Goal: Information Seeking & Learning: Learn about a topic

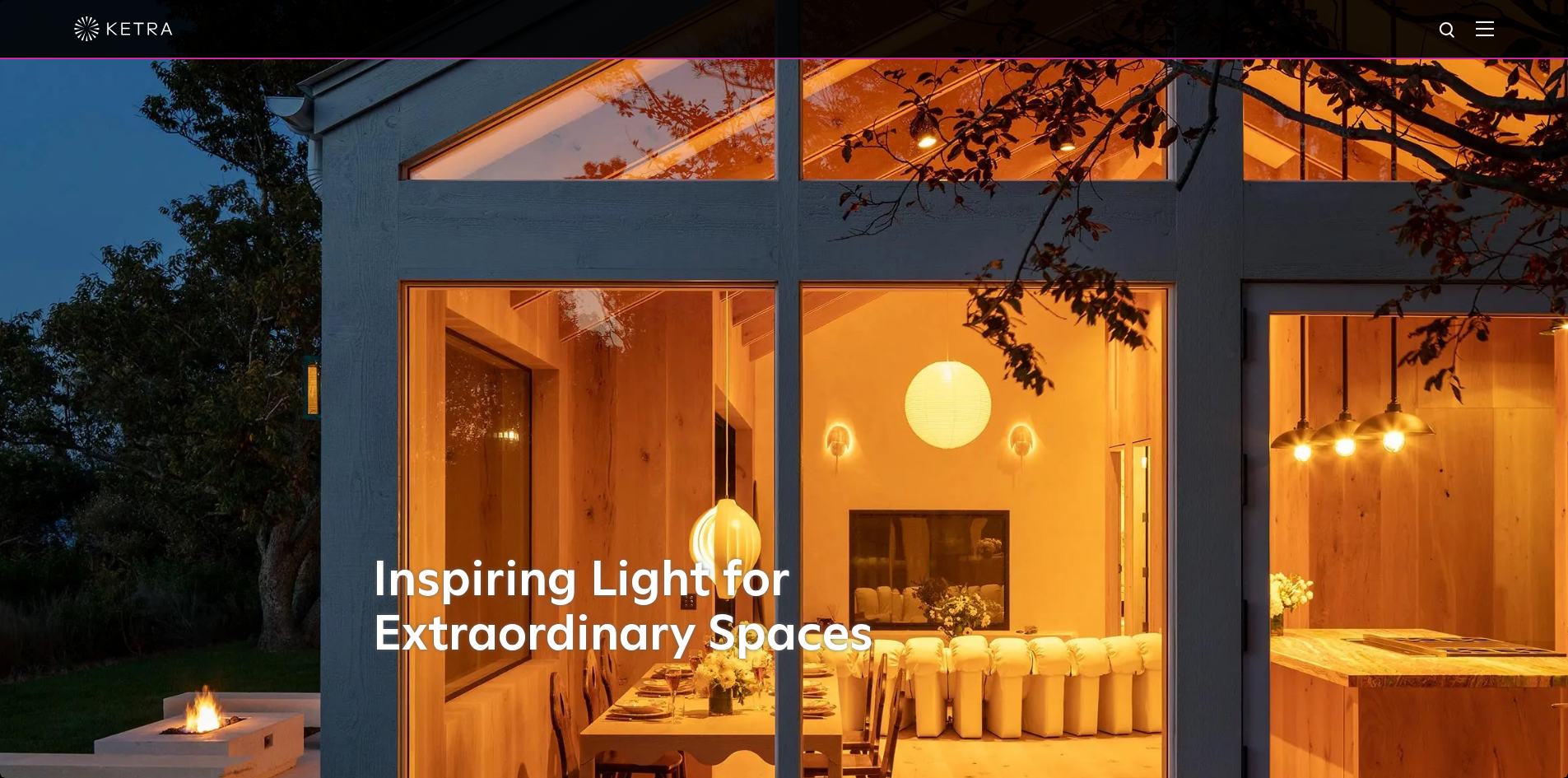
click at [1478, 26] on div at bounding box center [784, 29] width 1420 height 57
click at [1493, 31] on img at bounding box center [1485, 29] width 18 height 15
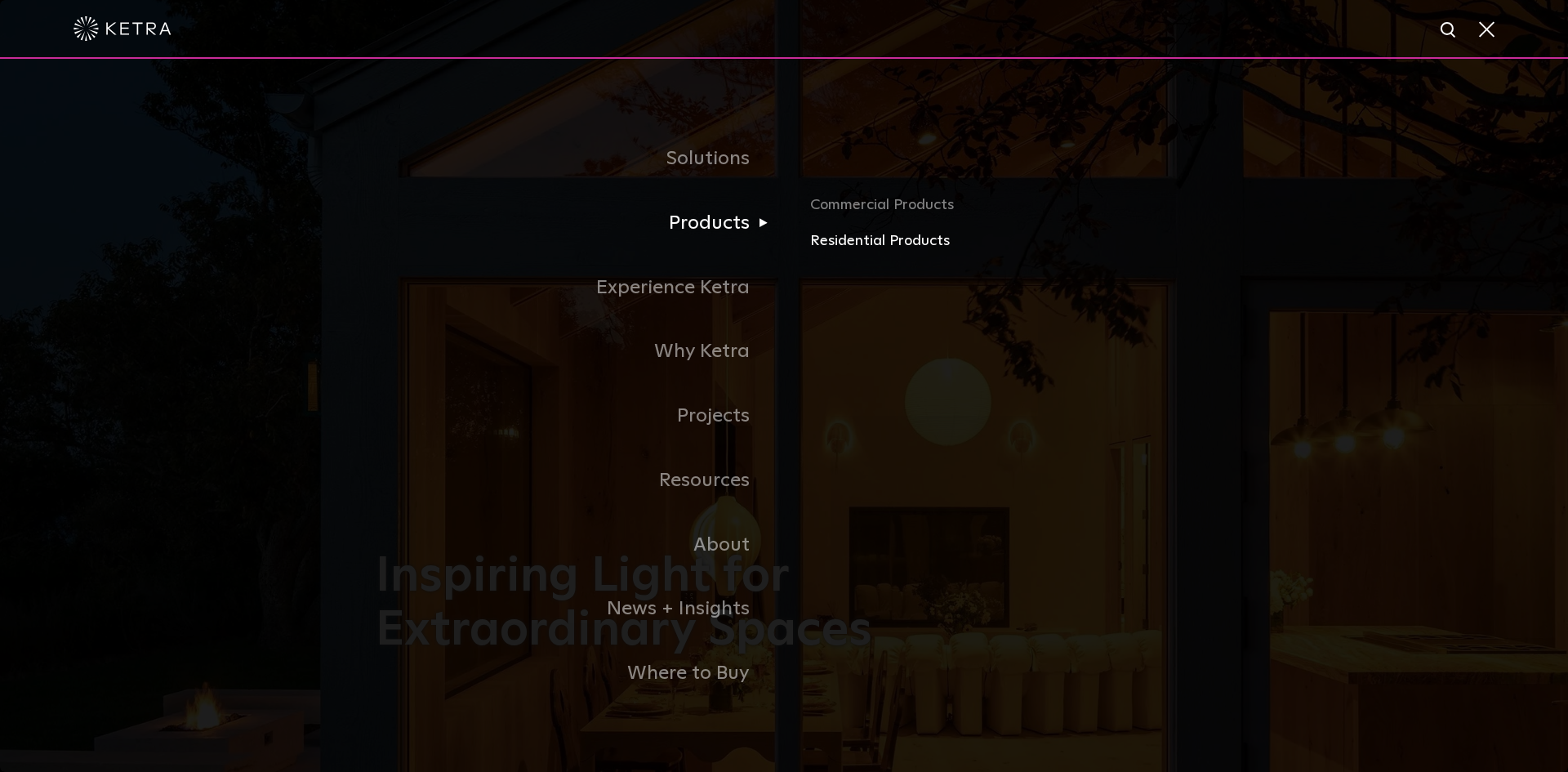
click at [830, 239] on link "Residential Products" at bounding box center [1001, 241] width 382 height 24
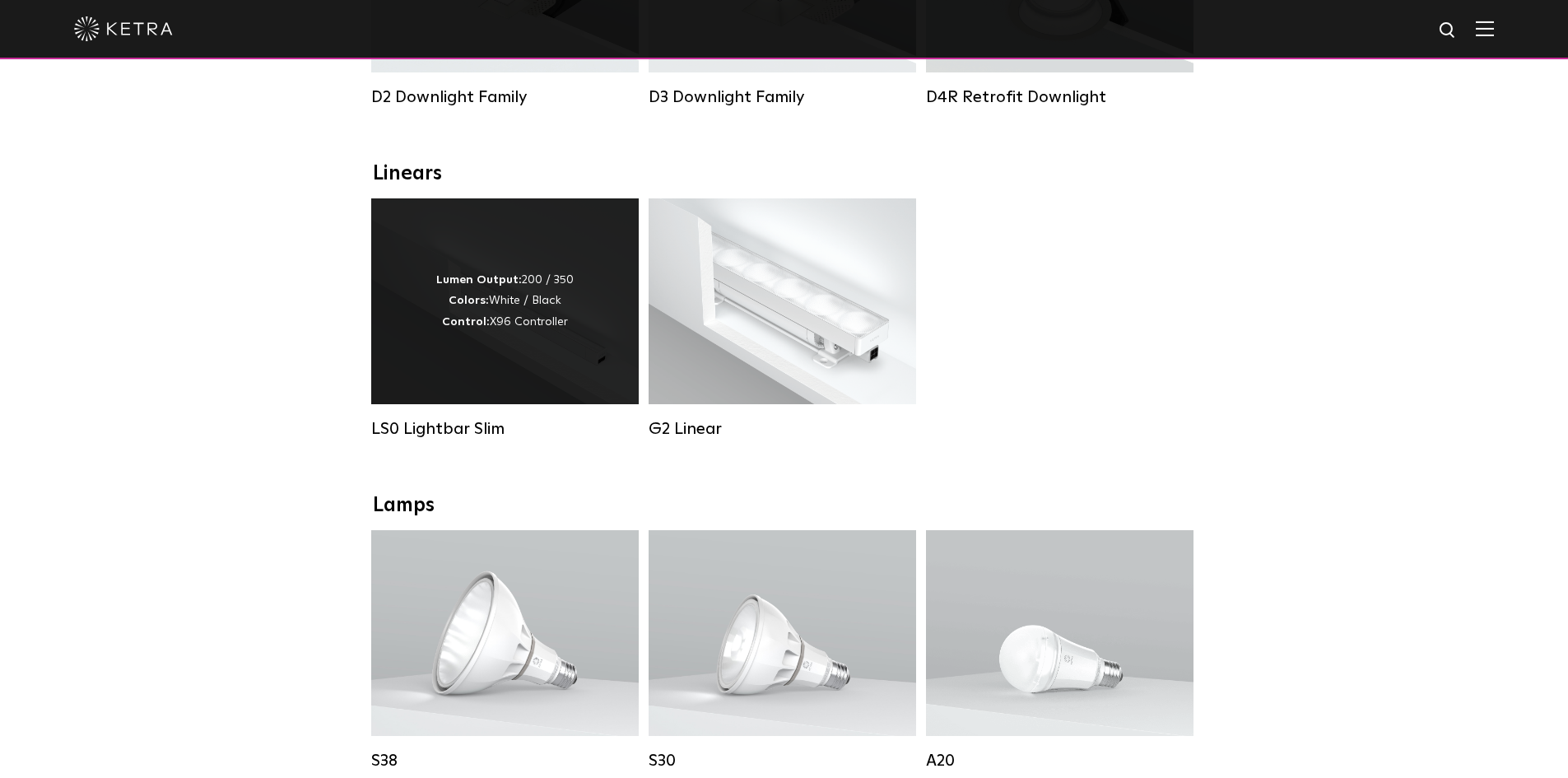
scroll to position [576, 0]
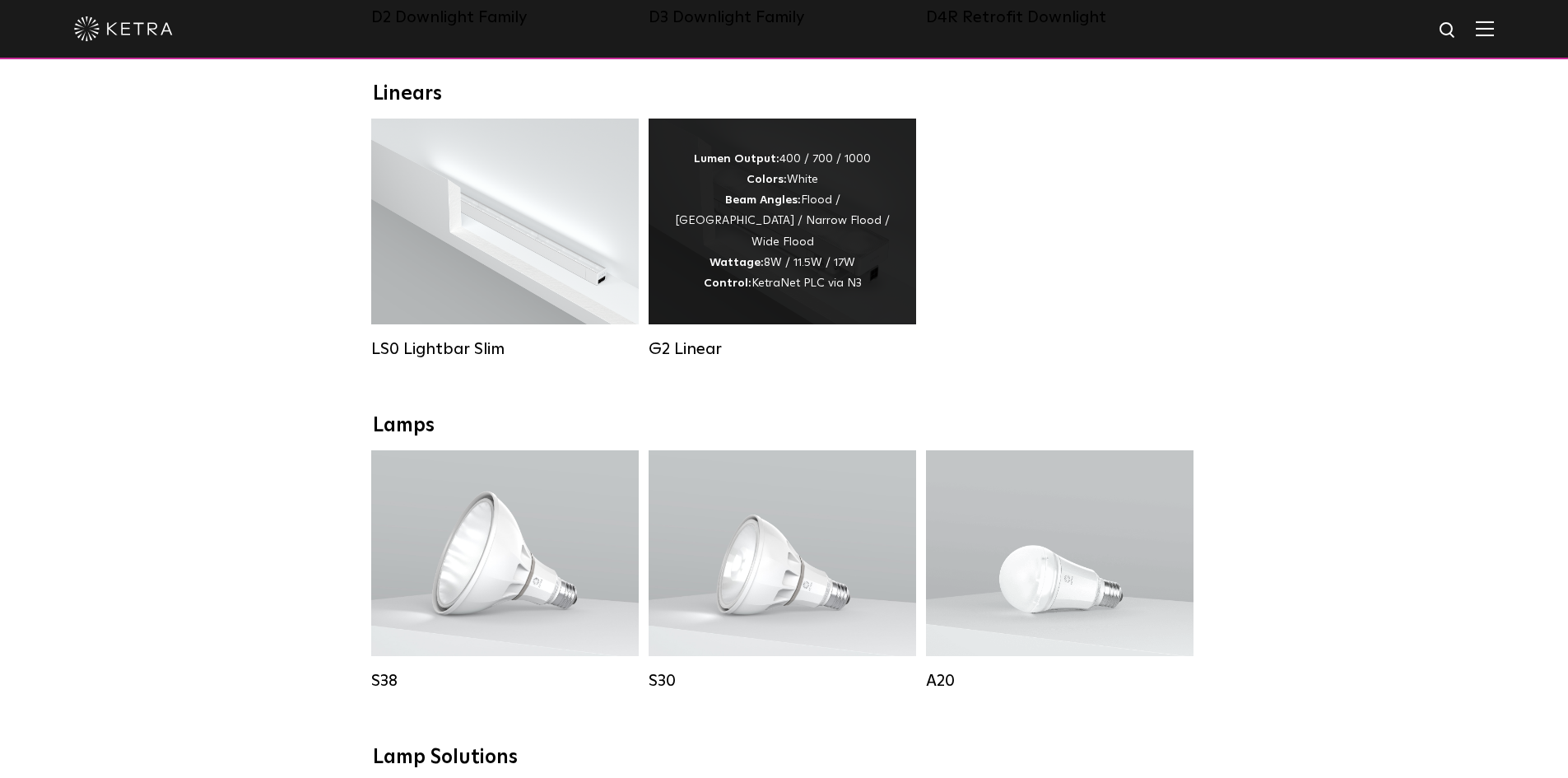
click at [702, 359] on div "G2 Linear" at bounding box center [783, 349] width 268 height 20
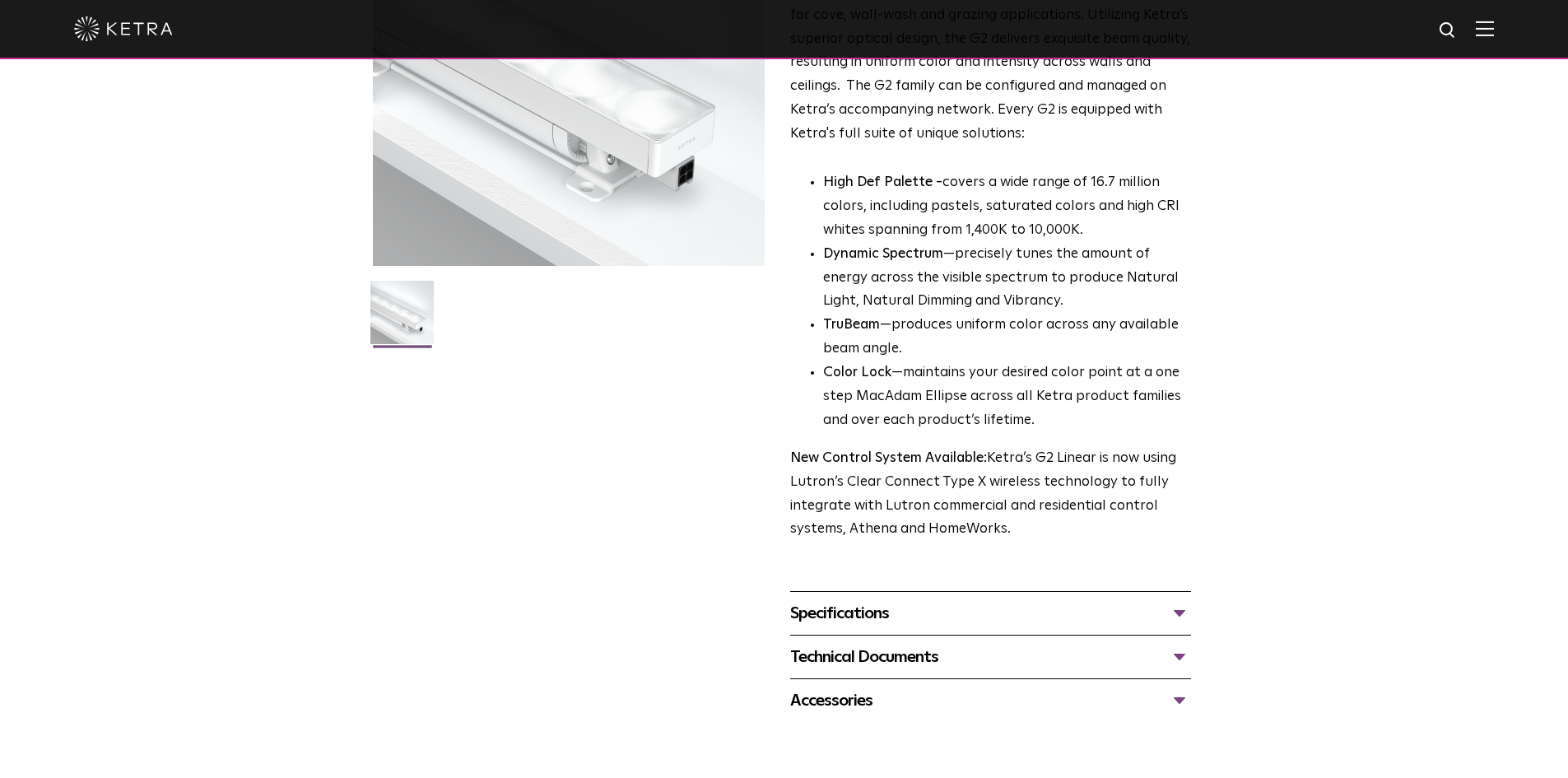
scroll to position [82, 0]
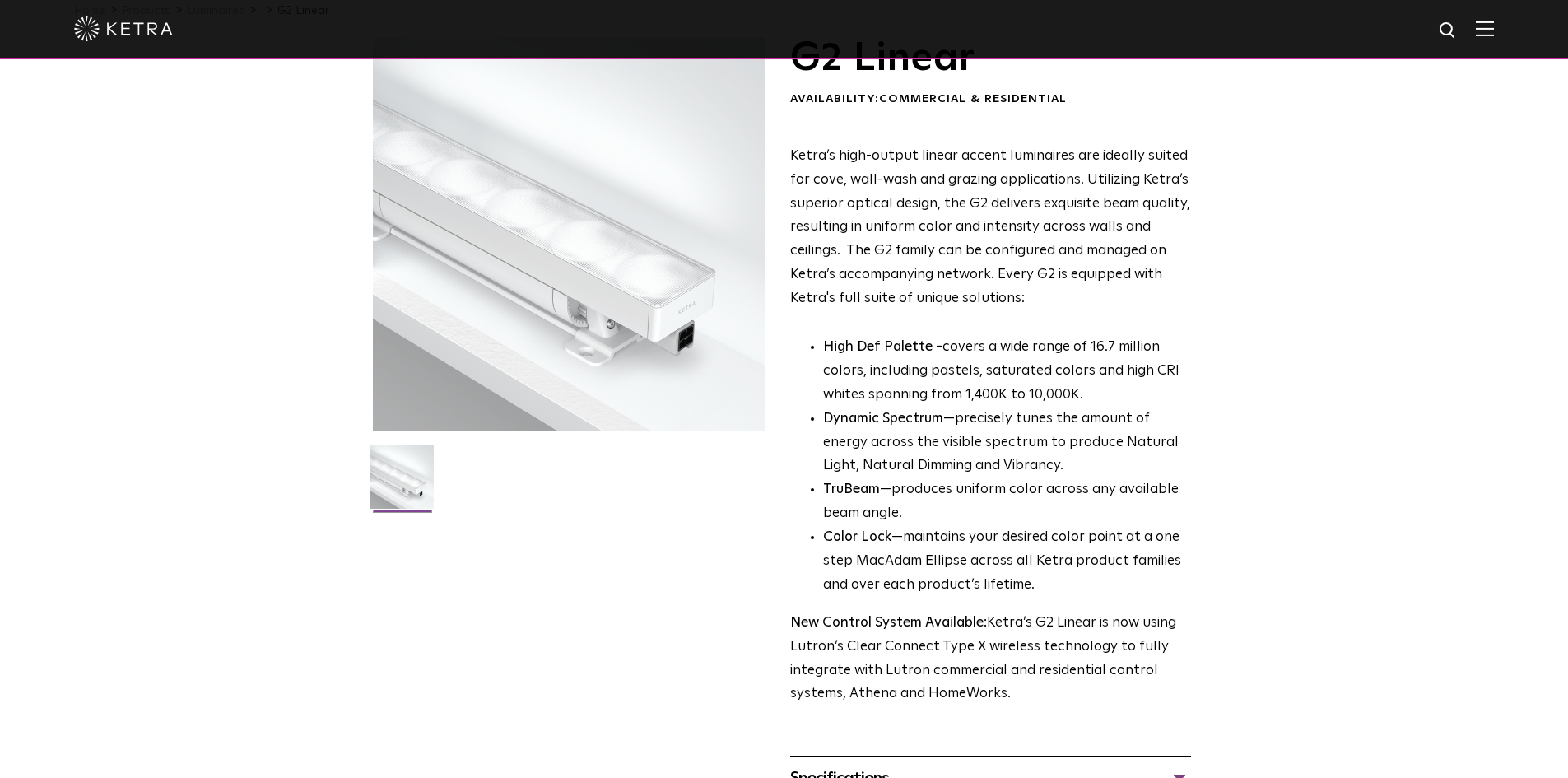
click at [832, 441] on li "Dynamic Spectrum —precisely tunes the amount of energy across the visible spect…" at bounding box center [1007, 443] width 368 height 72
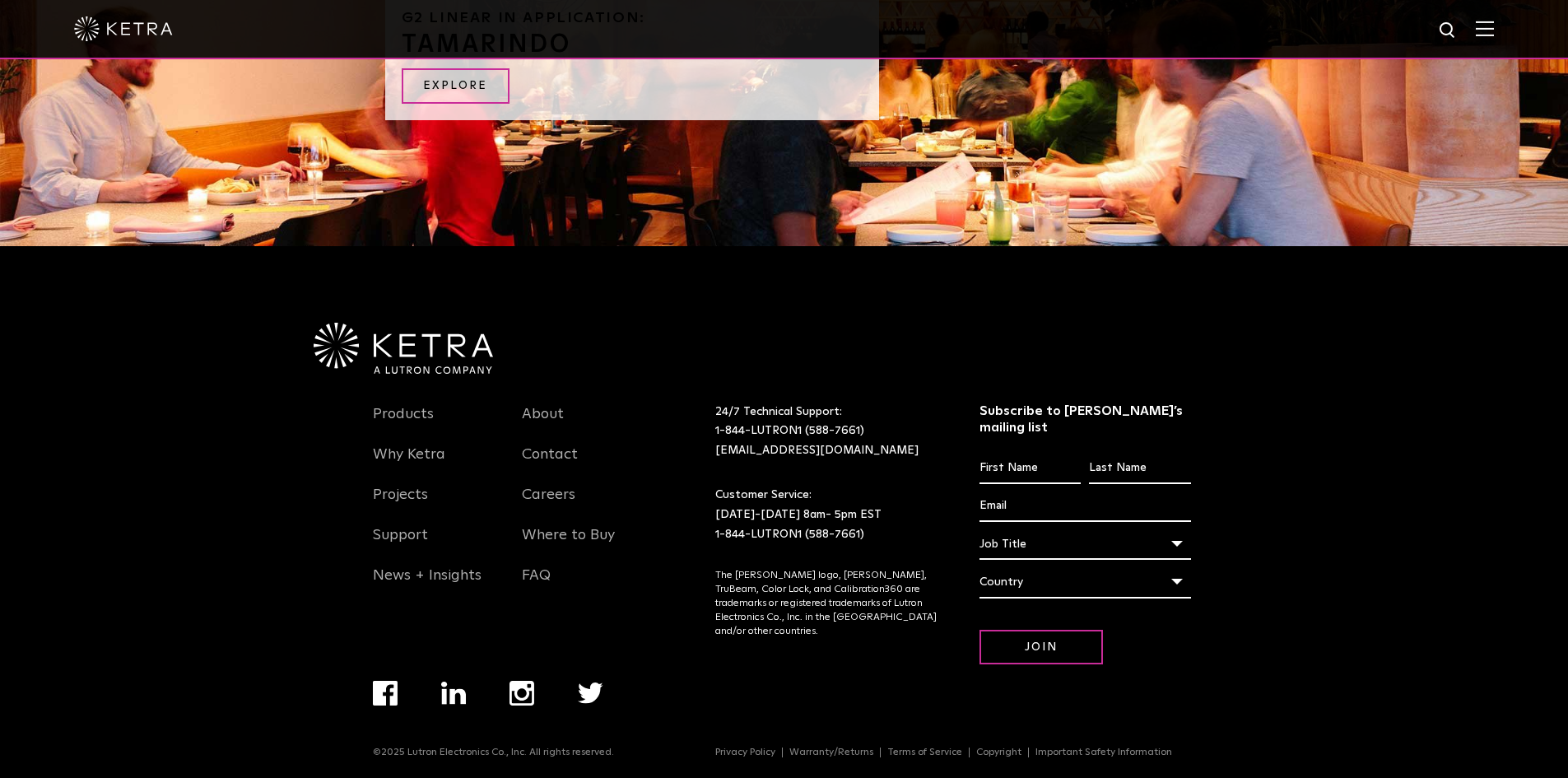
scroll to position [161, 0]
